Goal: Information Seeking & Learning: Check status

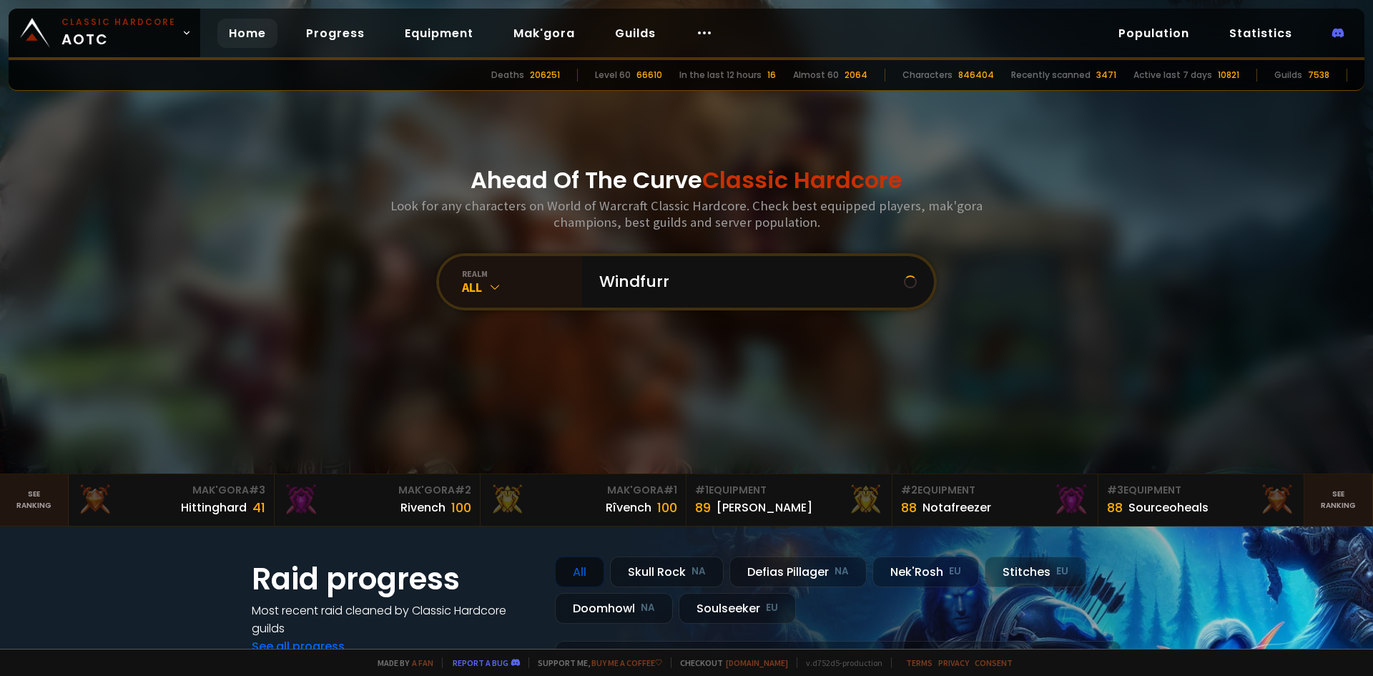
type input "Windfurry"
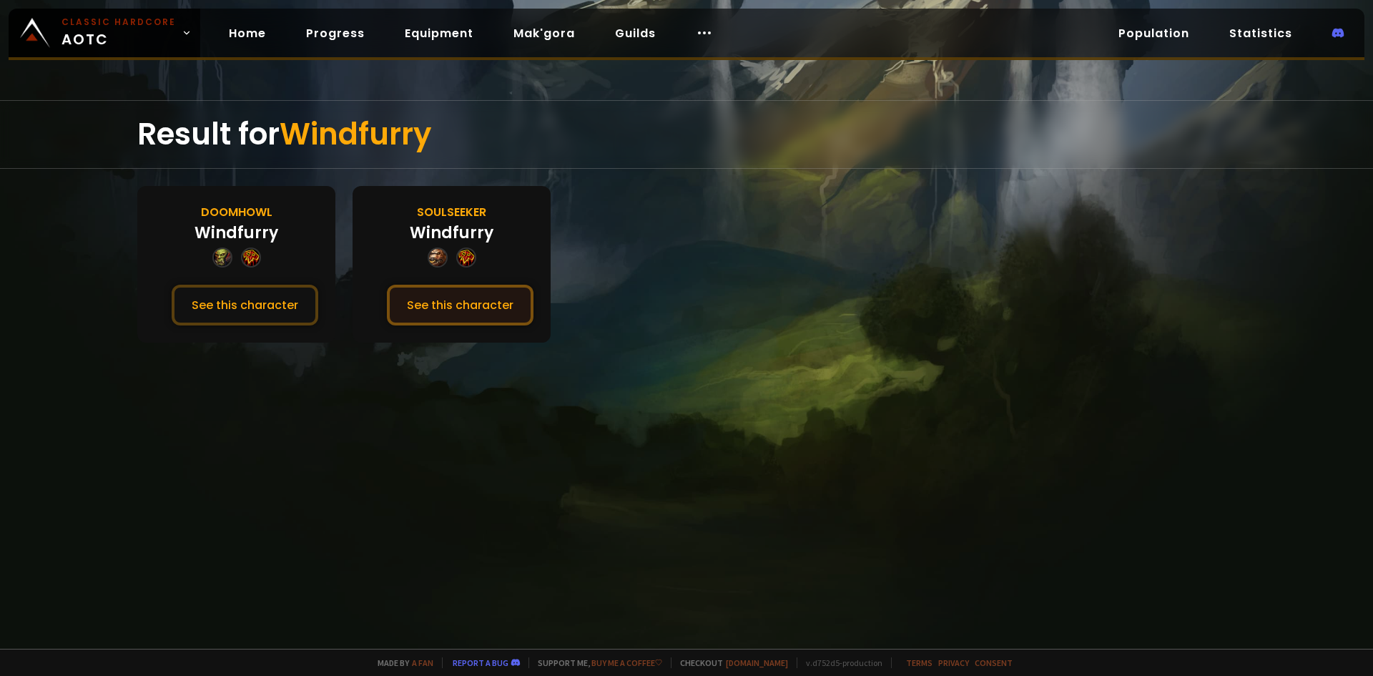
click at [438, 312] on button "See this character" at bounding box center [460, 305] width 147 height 41
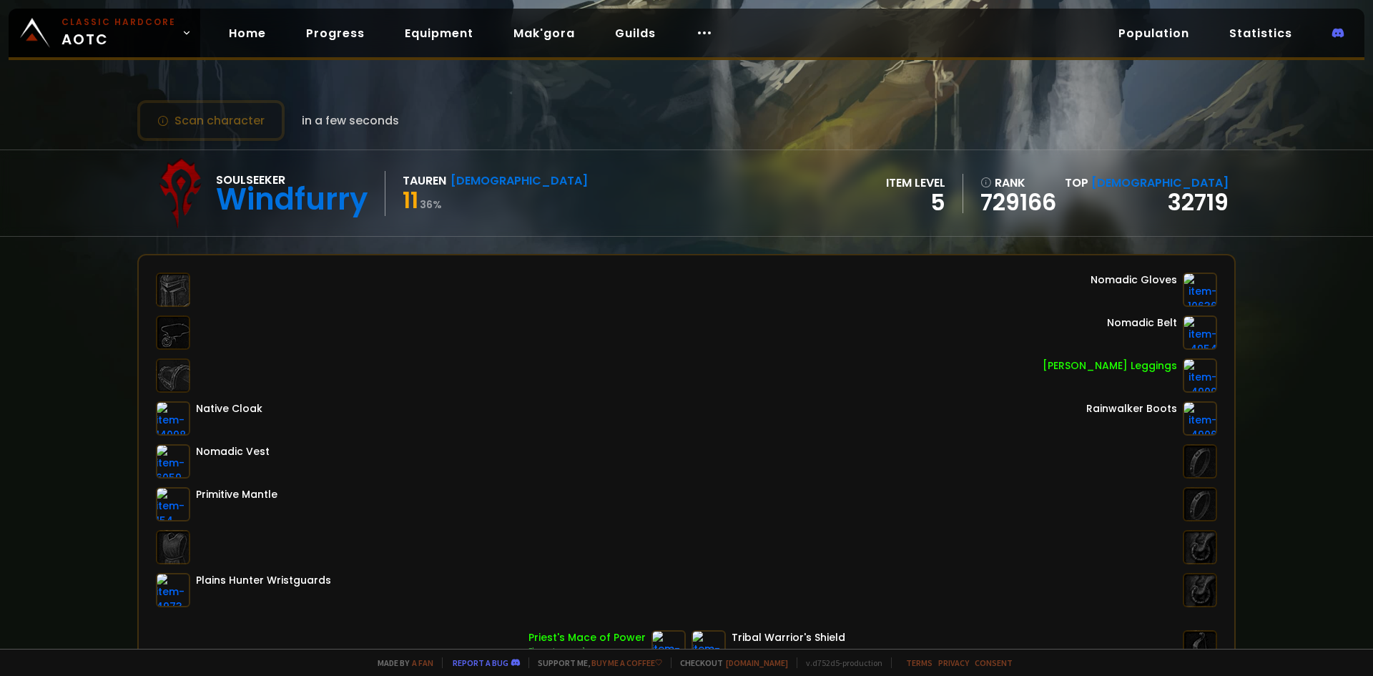
drag, startPoint x: 616, startPoint y: 465, endPoint x: 686, endPoint y: 449, distance: 71.8
click at [686, 449] on div "Native Cloak Nomadic Vest Primitive Mantle Plains Hunter Wristguards Nomadic Gl…" at bounding box center [686, 439] width 1061 height 335
click at [192, 124] on button "Scan character" at bounding box center [210, 120] width 147 height 41
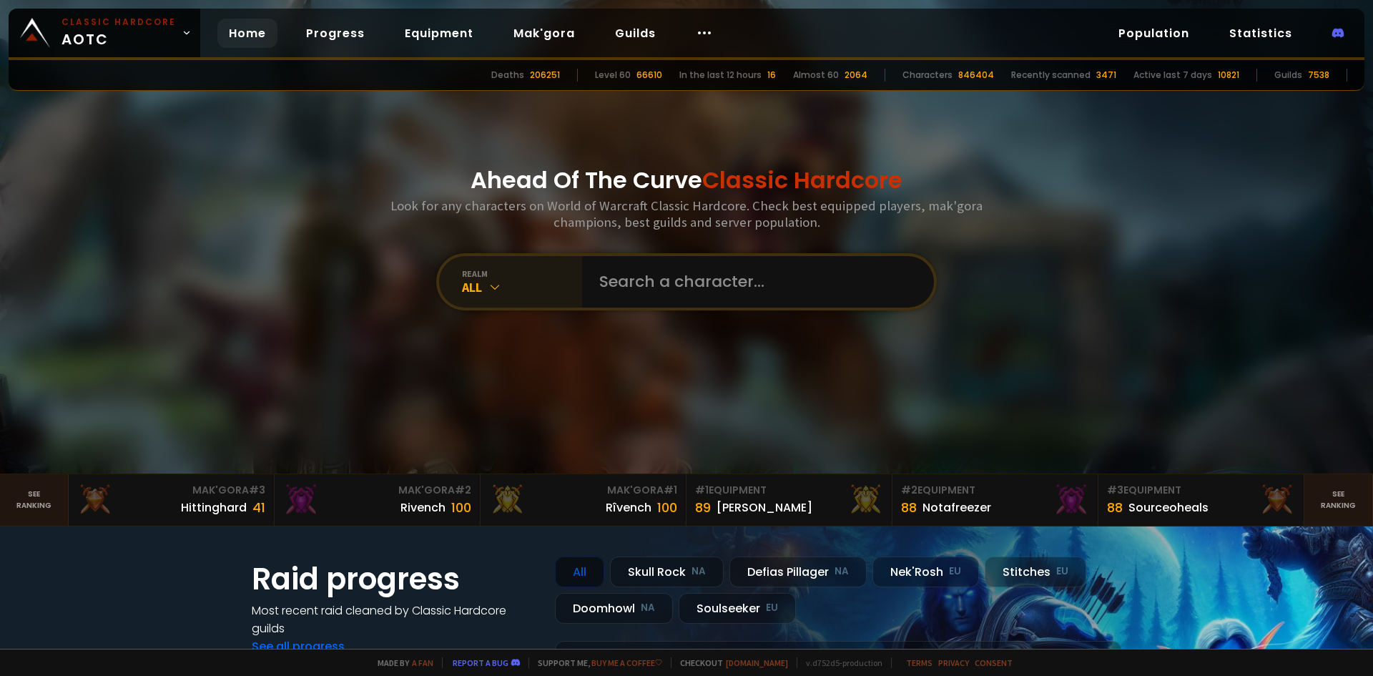
click at [546, 283] on div "All" at bounding box center [522, 287] width 120 height 16
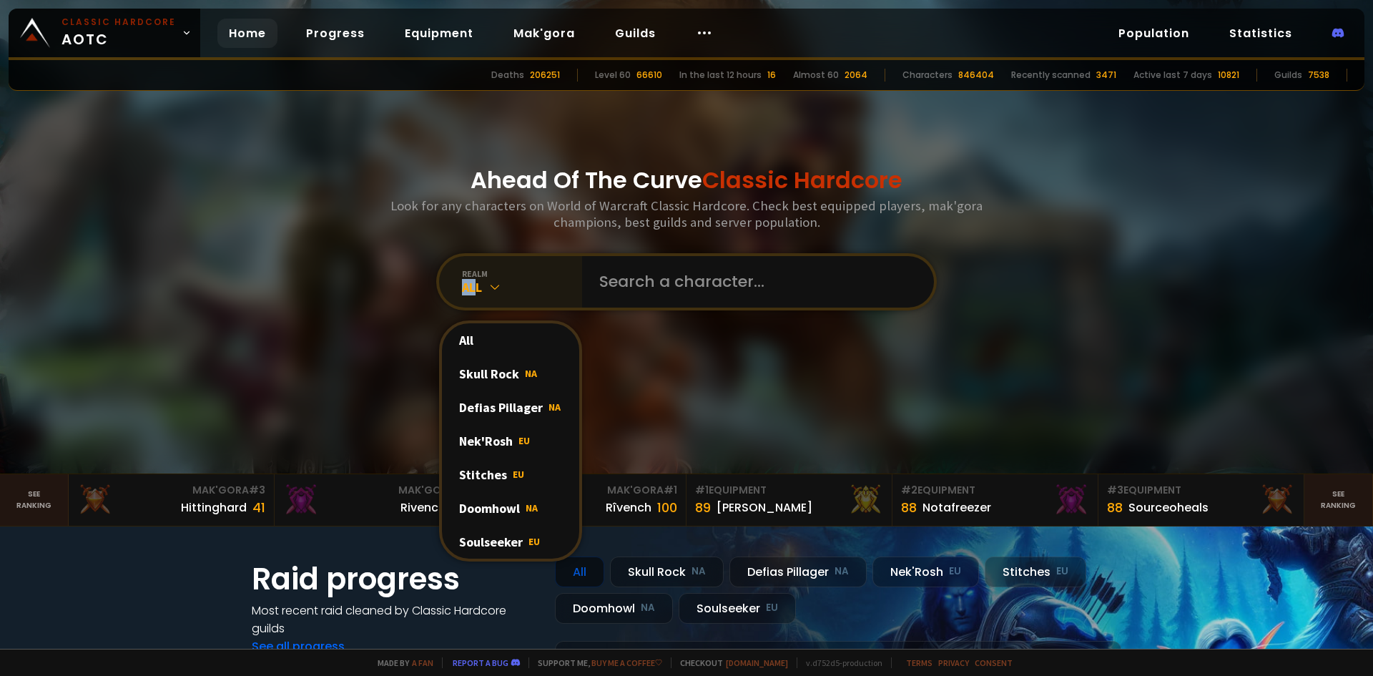
drag, startPoint x: 470, startPoint y: 285, endPoint x: 441, endPoint y: 281, distance: 28.9
click at [441, 281] on div "realm All All Skull Rock NA Defias Pillager NA Nek'Rosh EU Stitches EU Doomhowl…" at bounding box center [510, 281] width 143 height 51
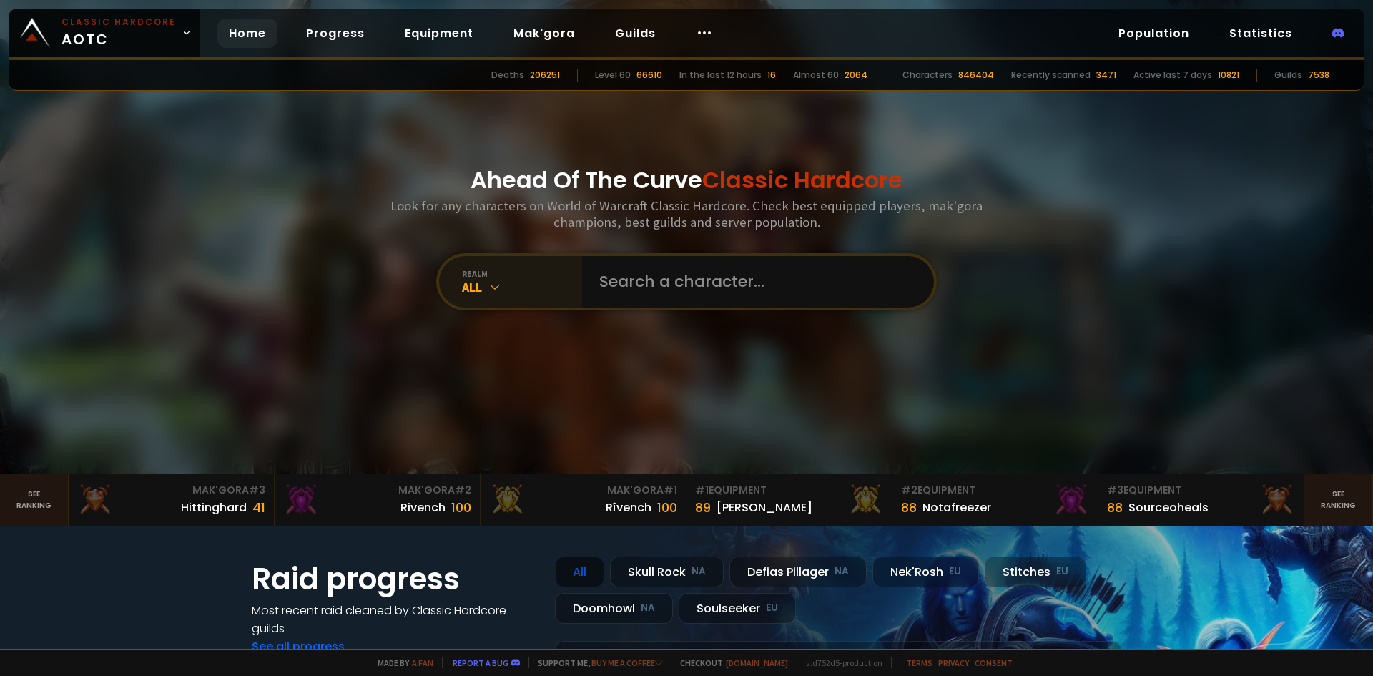
click at [556, 268] on div "realm" at bounding box center [522, 273] width 120 height 11
click at [625, 289] on input "text" at bounding box center [754, 281] width 326 height 51
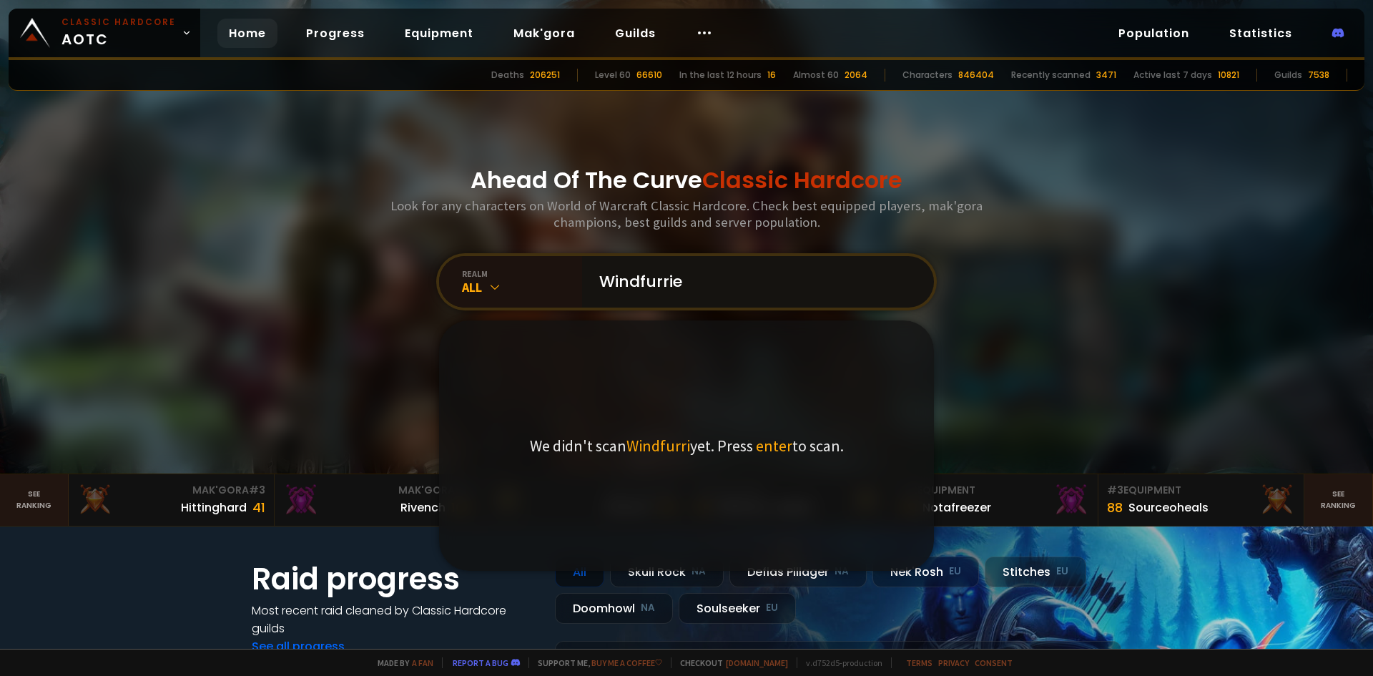
type input "Windfurries"
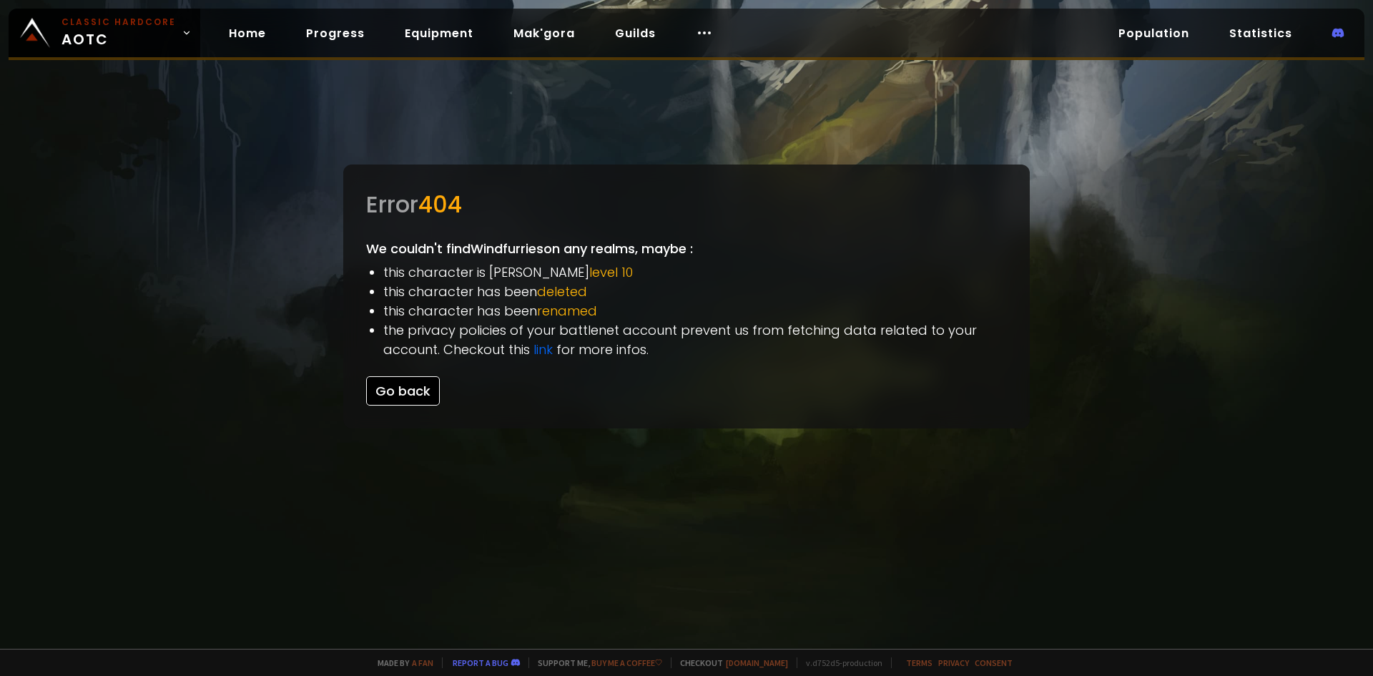
click at [391, 390] on button "Go back" at bounding box center [403, 390] width 74 height 29
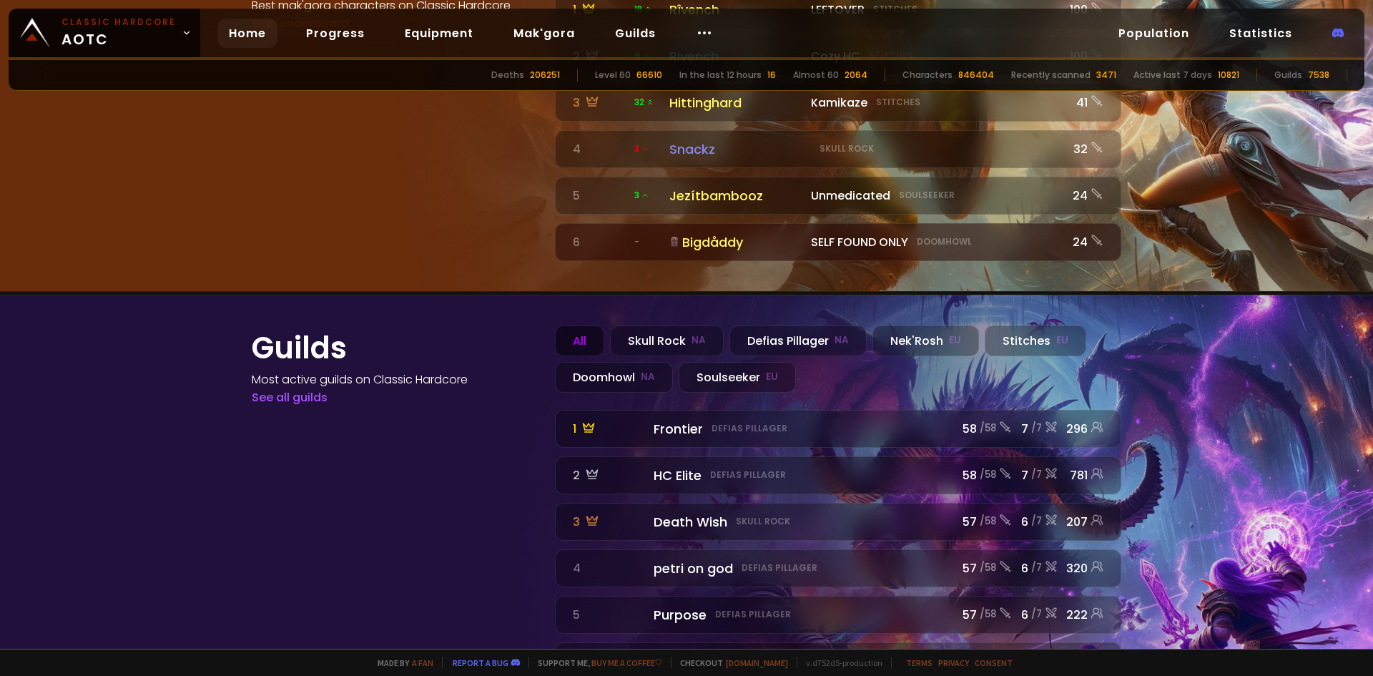
scroll to position [1578, 0]
click at [745, 361] on div "Soulseeker EU" at bounding box center [737, 376] width 117 height 31
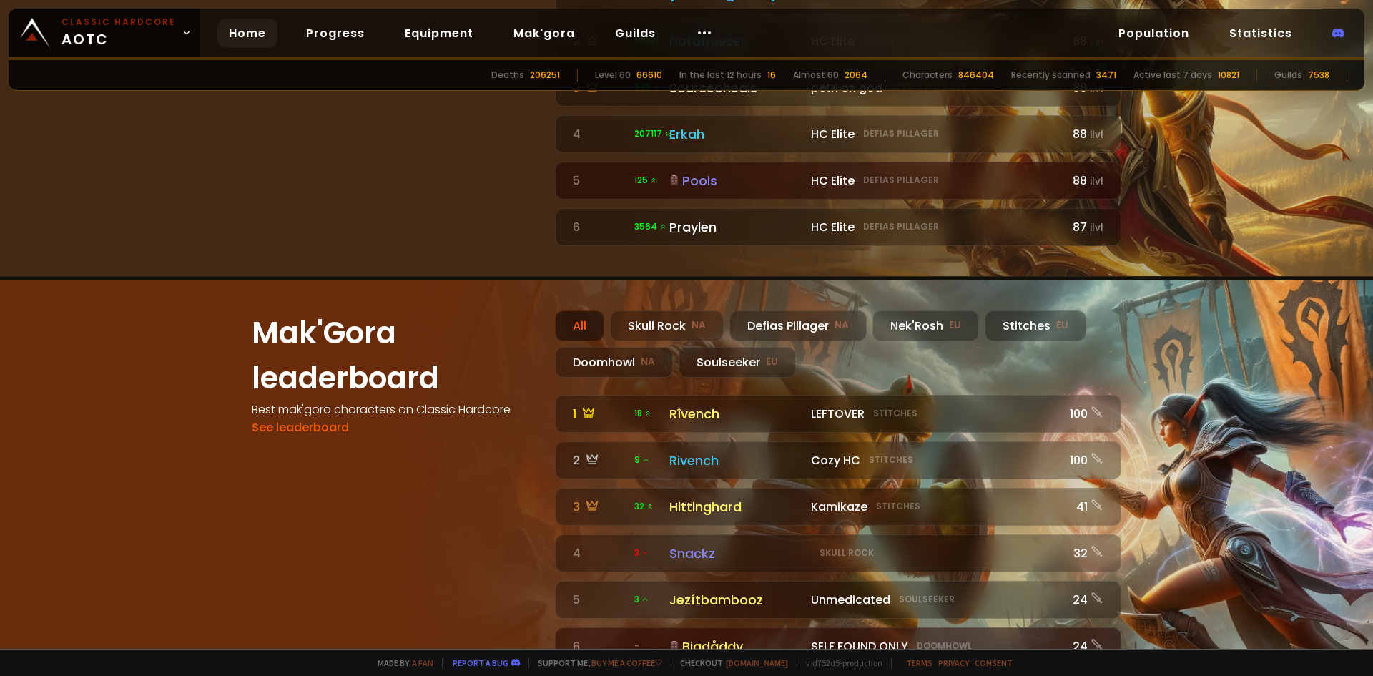
scroll to position [1078, 0]
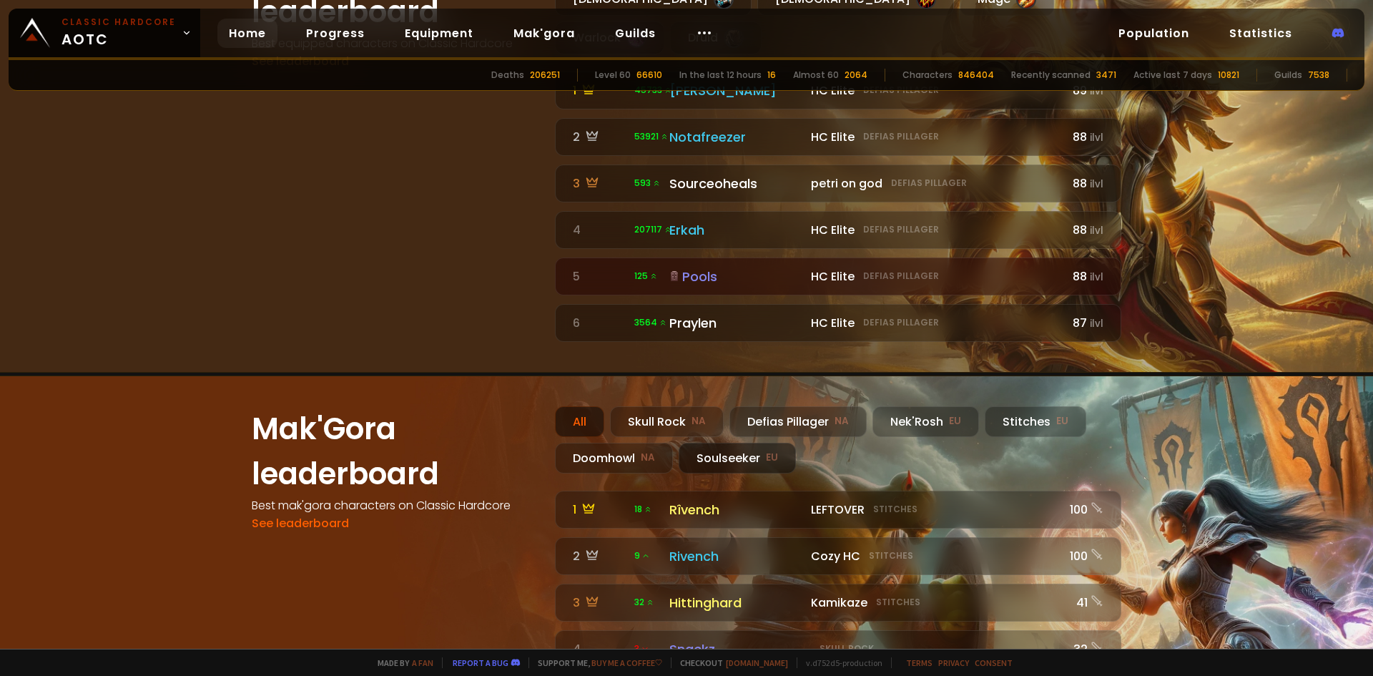
click at [715, 443] on div "Soulseeker EU" at bounding box center [737, 458] width 117 height 31
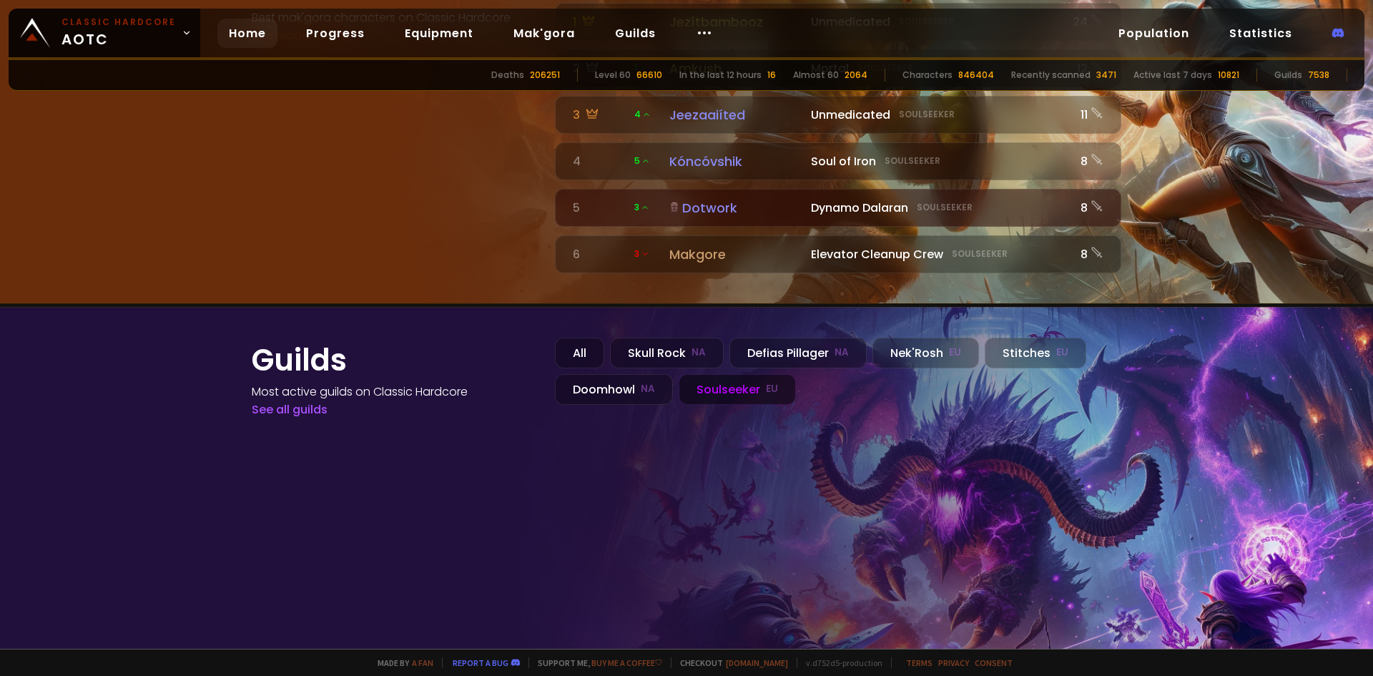
scroll to position [1578, 0]
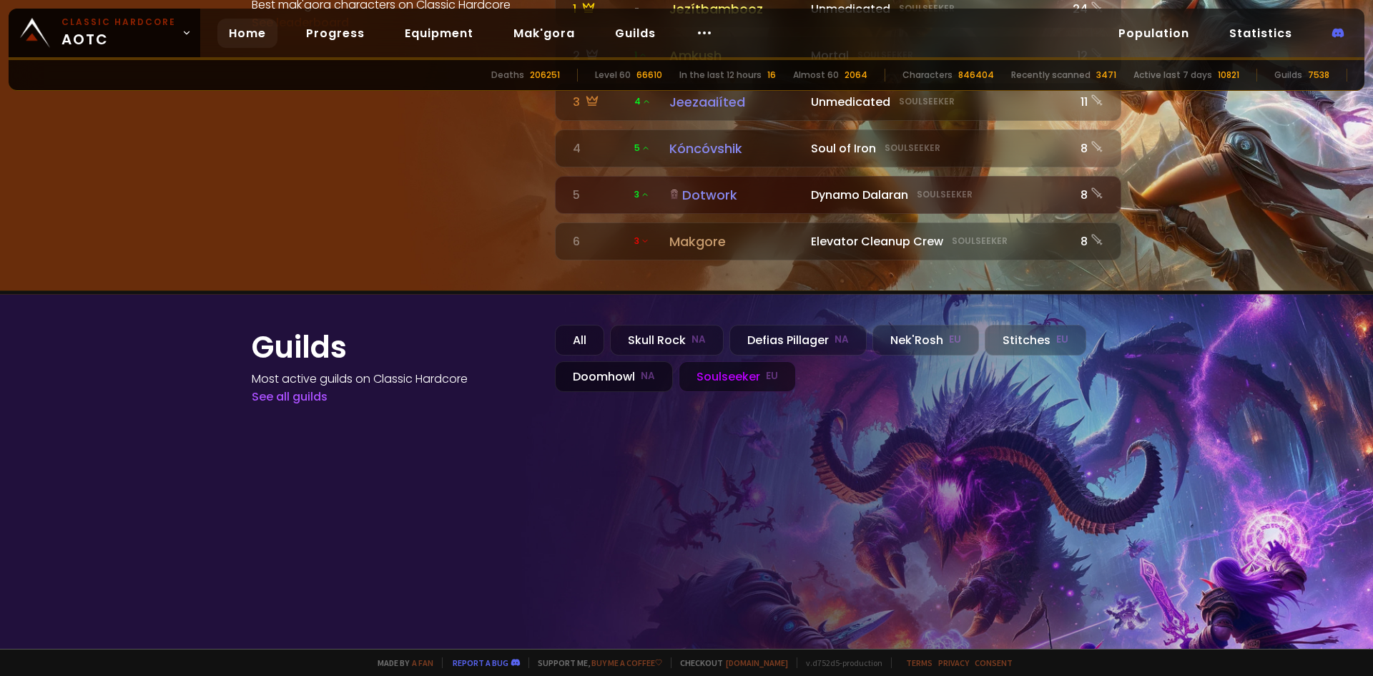
click at [601, 361] on div "Doomhowl NA" at bounding box center [614, 376] width 118 height 31
click at [1023, 325] on div "Stitches EU" at bounding box center [1036, 340] width 102 height 31
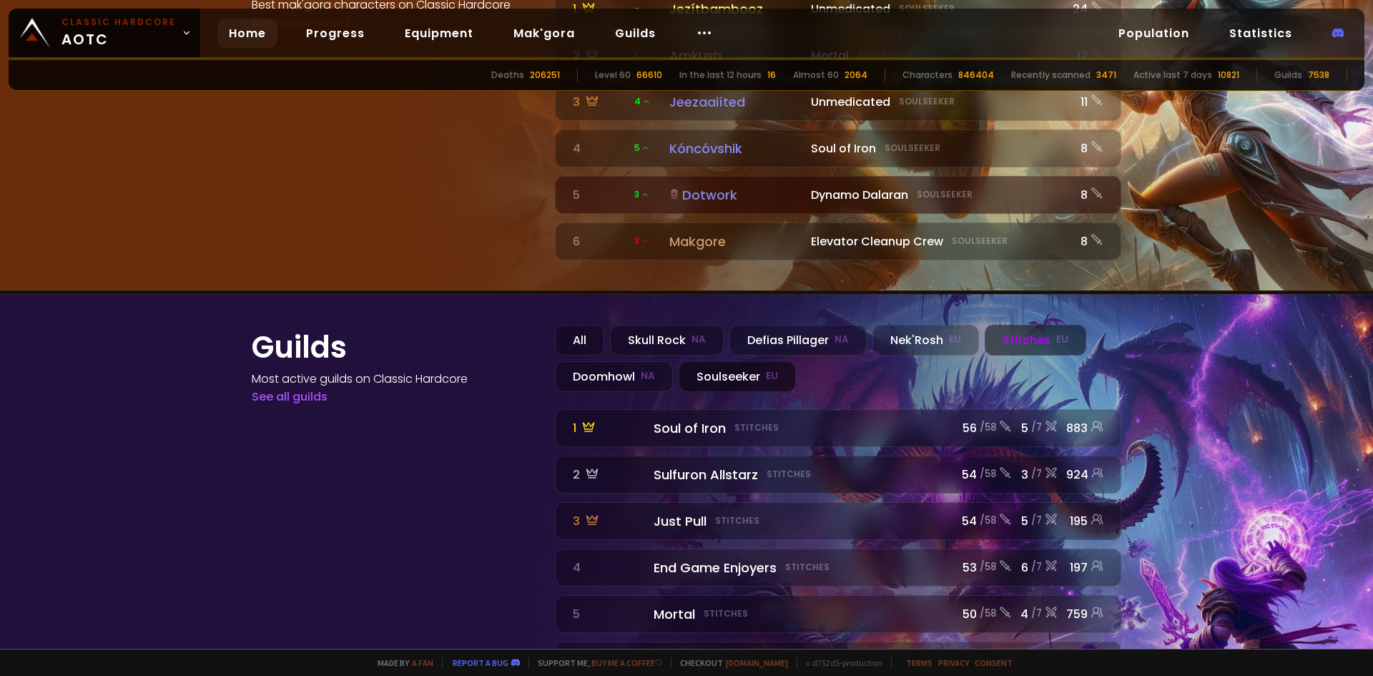
click at [738, 361] on div "Soulseeker EU" at bounding box center [737, 376] width 117 height 31
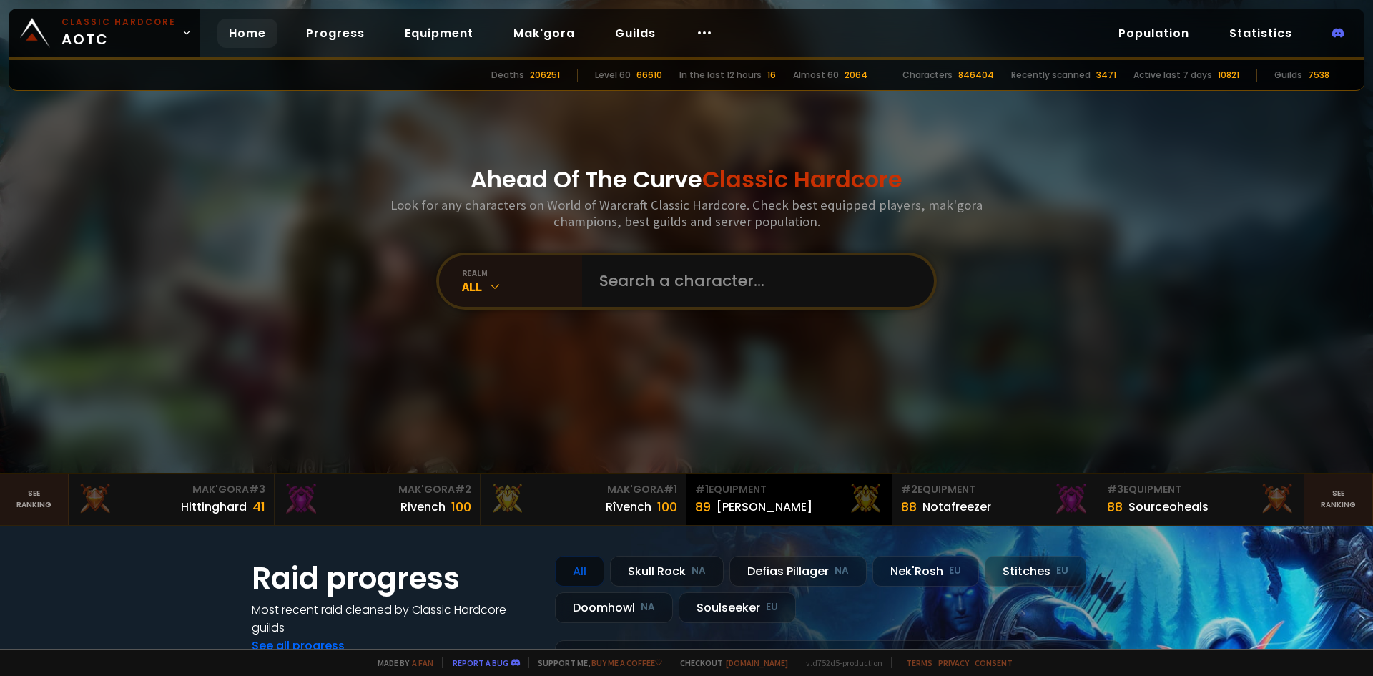
scroll to position [0, 0]
